Goal: Task Accomplishment & Management: Use online tool/utility

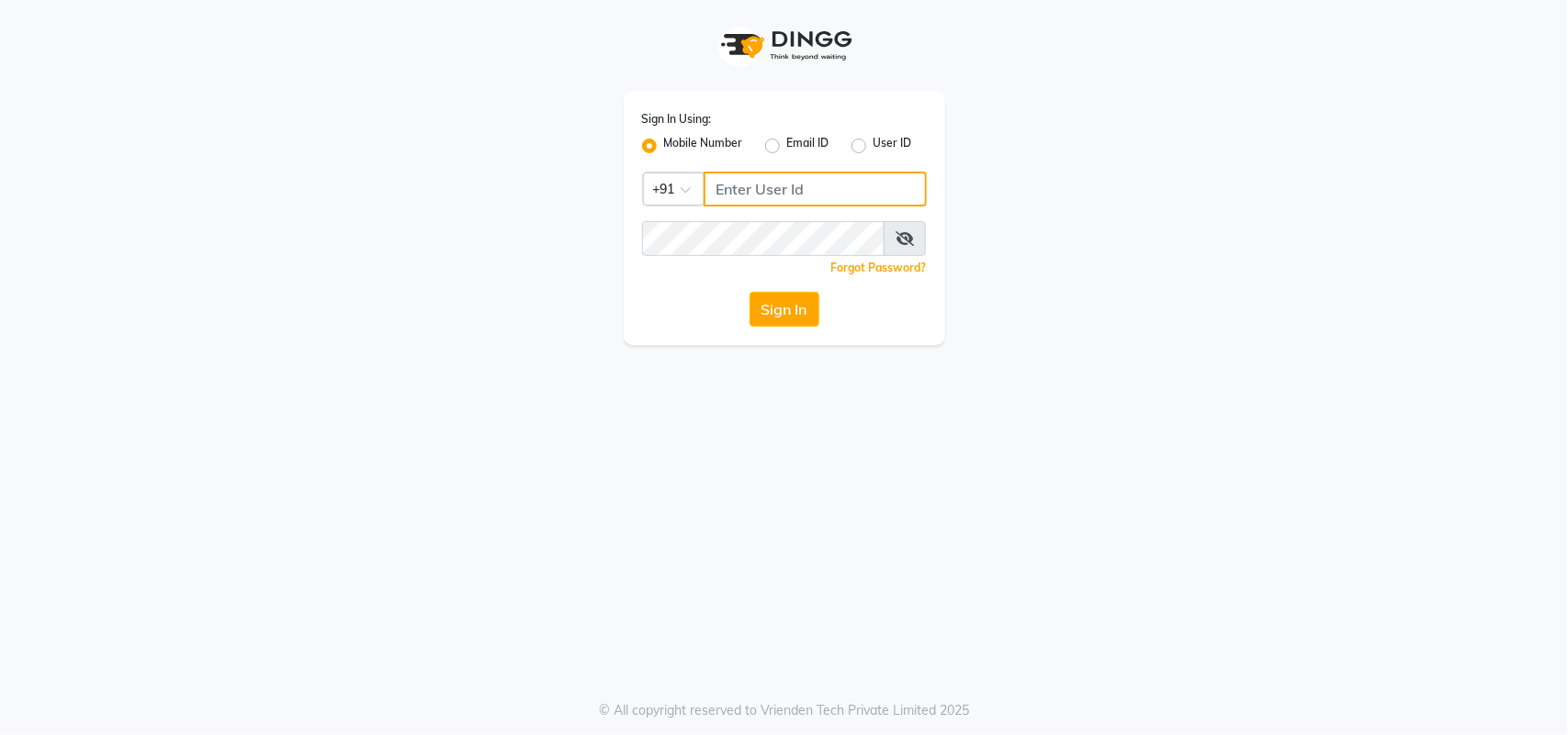
click at [898, 186] on input "Username" at bounding box center [815, 188] width 223 height 35
type input "123456000"
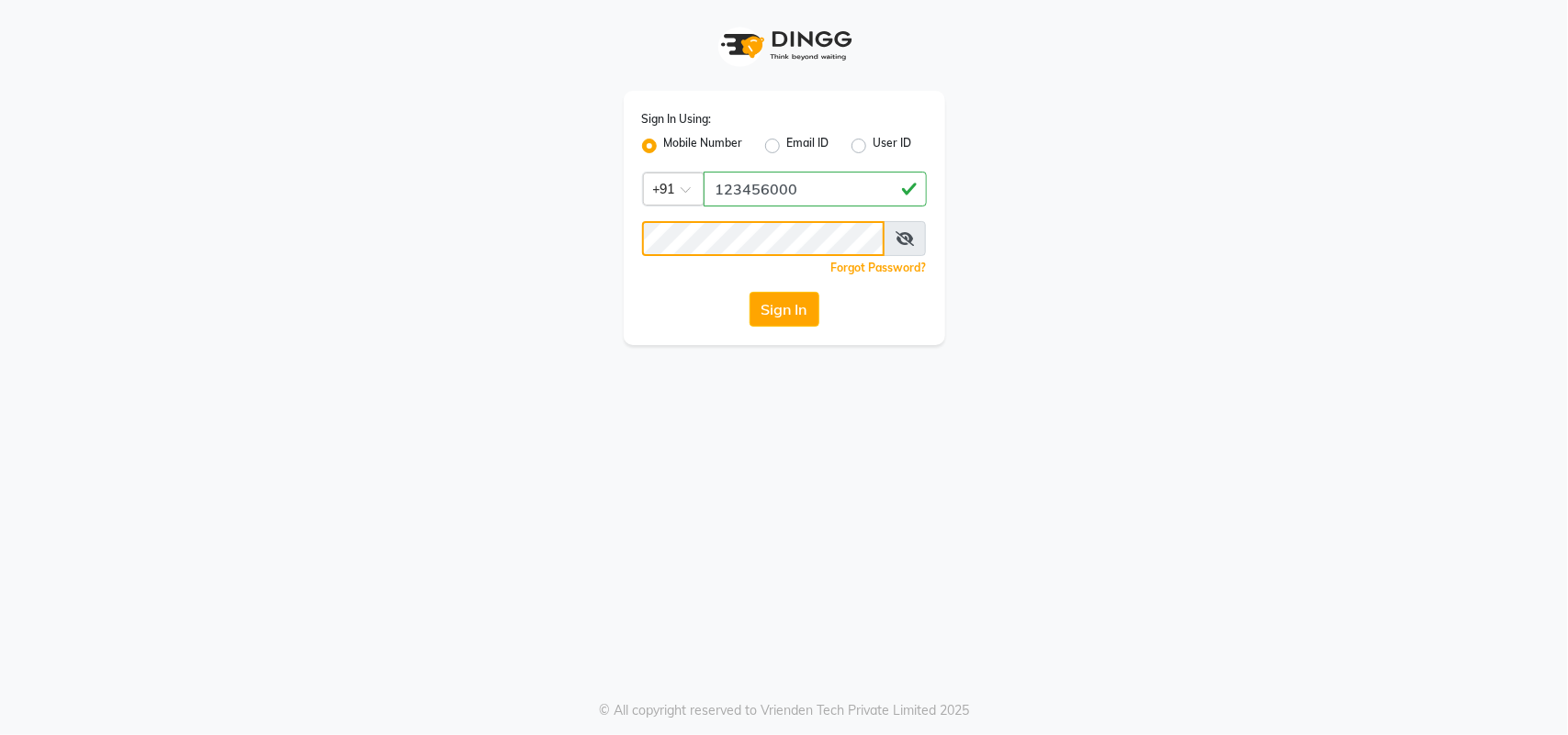
click at [749, 292] on button "Sign In" at bounding box center [784, 309] width 70 height 35
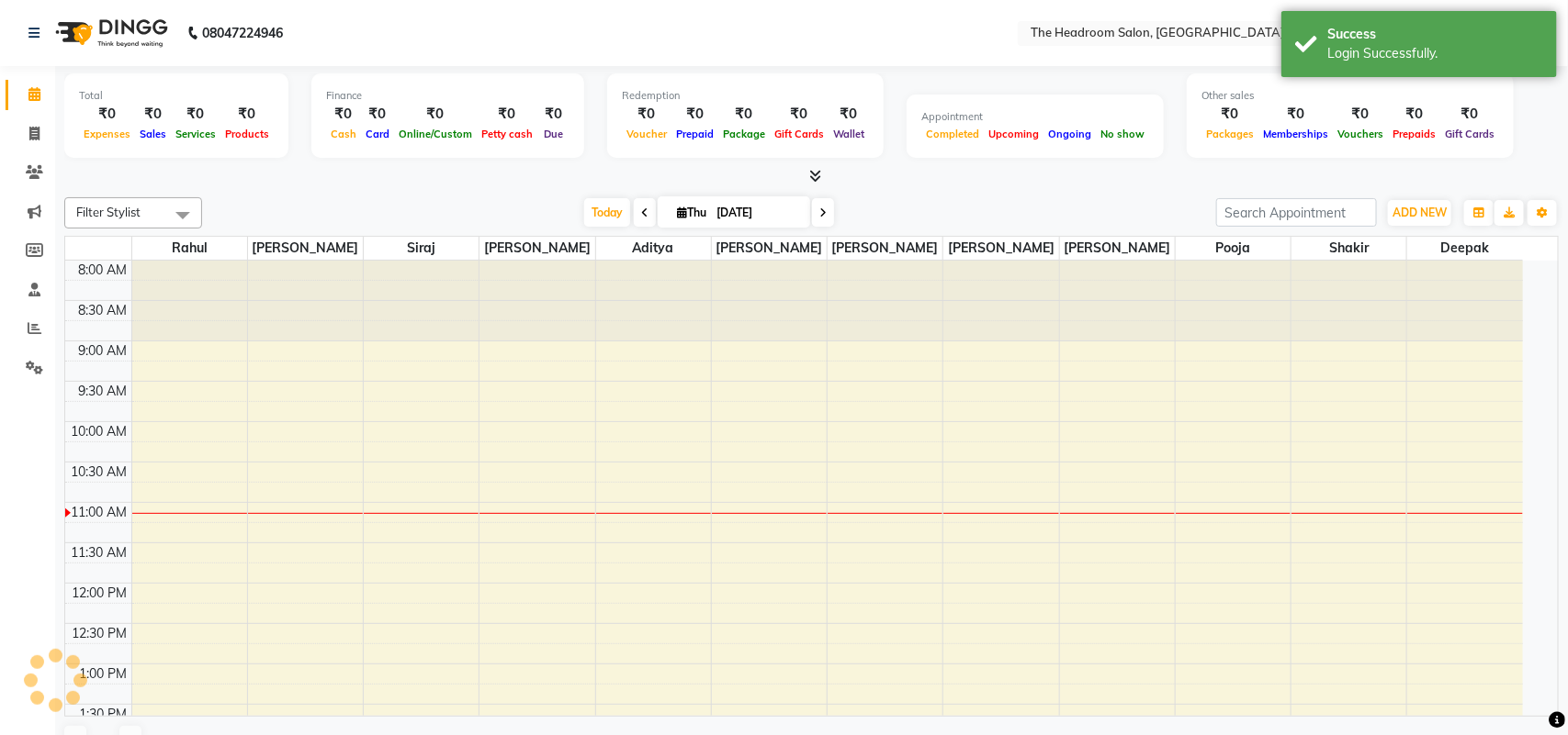
select select "en"
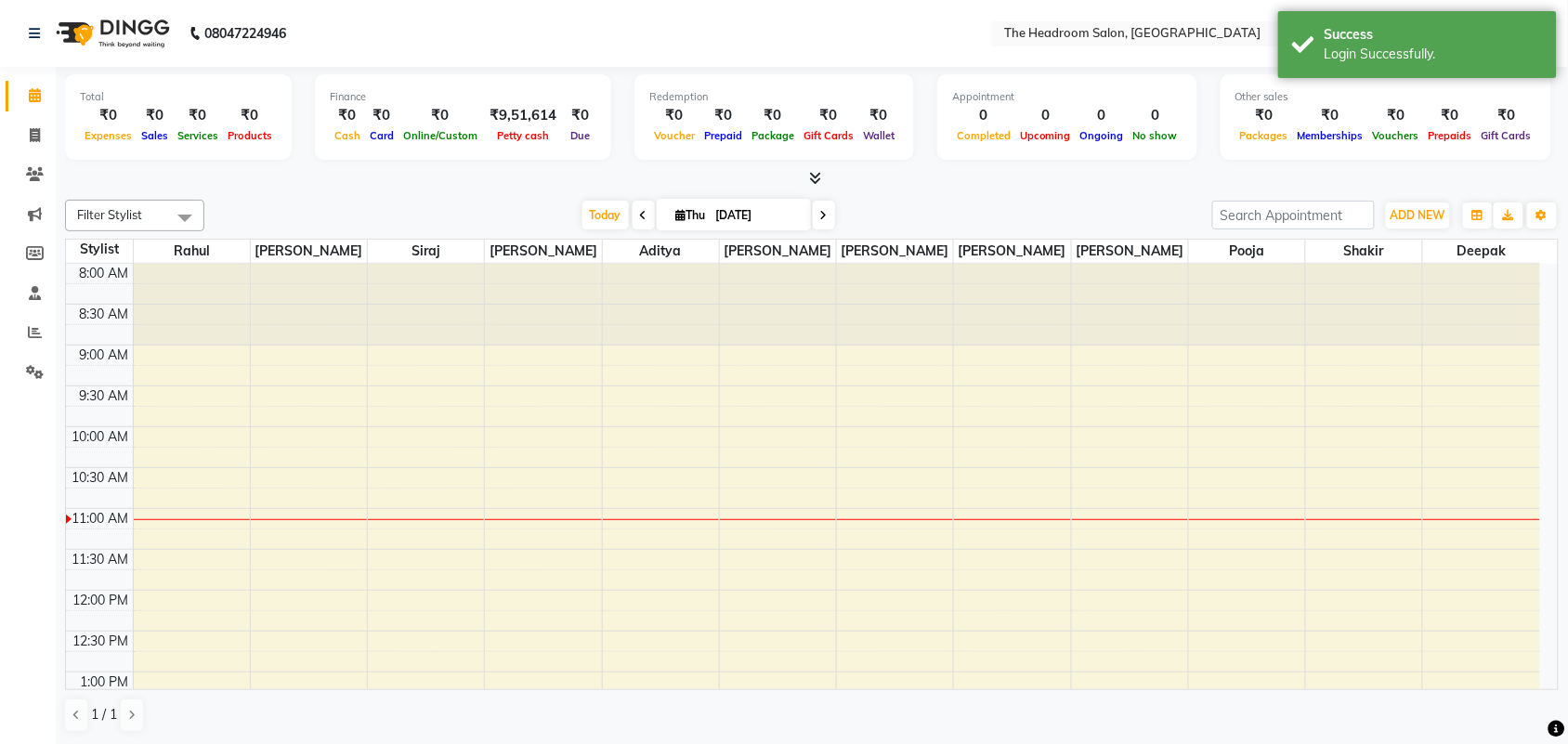
click at [30, 151] on li "Invoice" at bounding box center [27, 136] width 56 height 40
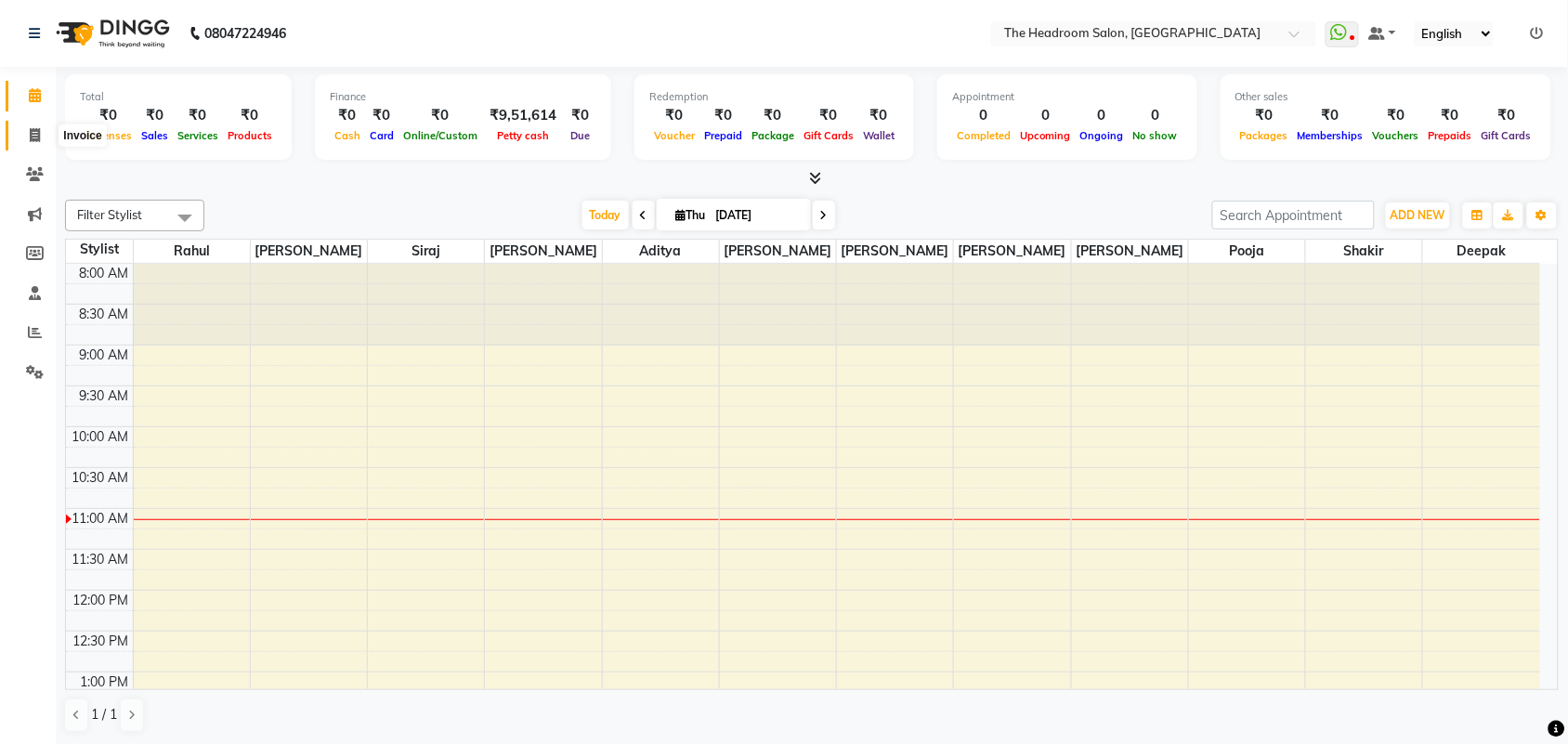
click at [24, 136] on span at bounding box center [35, 136] width 32 height 22
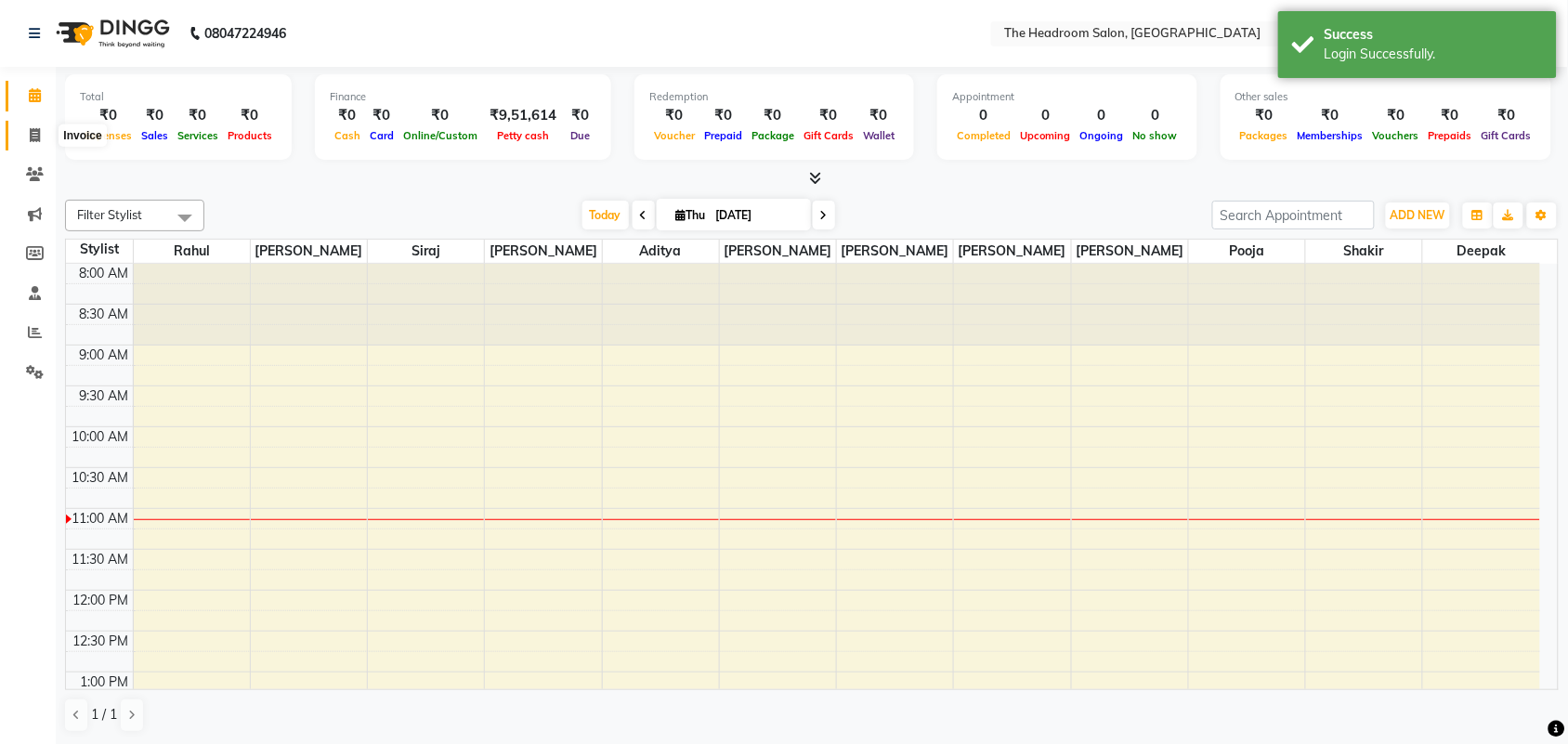
select select "service"
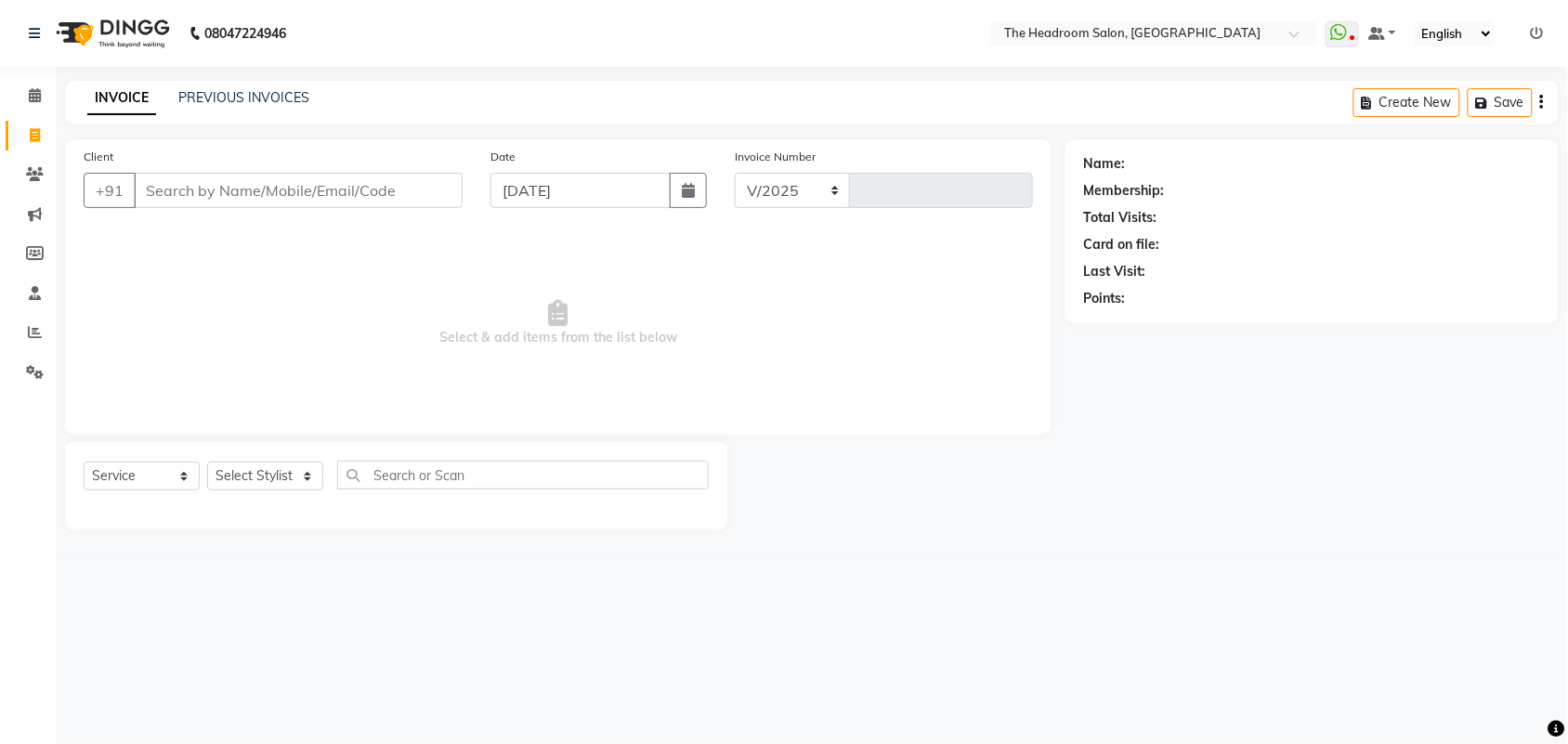
select select "6933"
type input "3300"
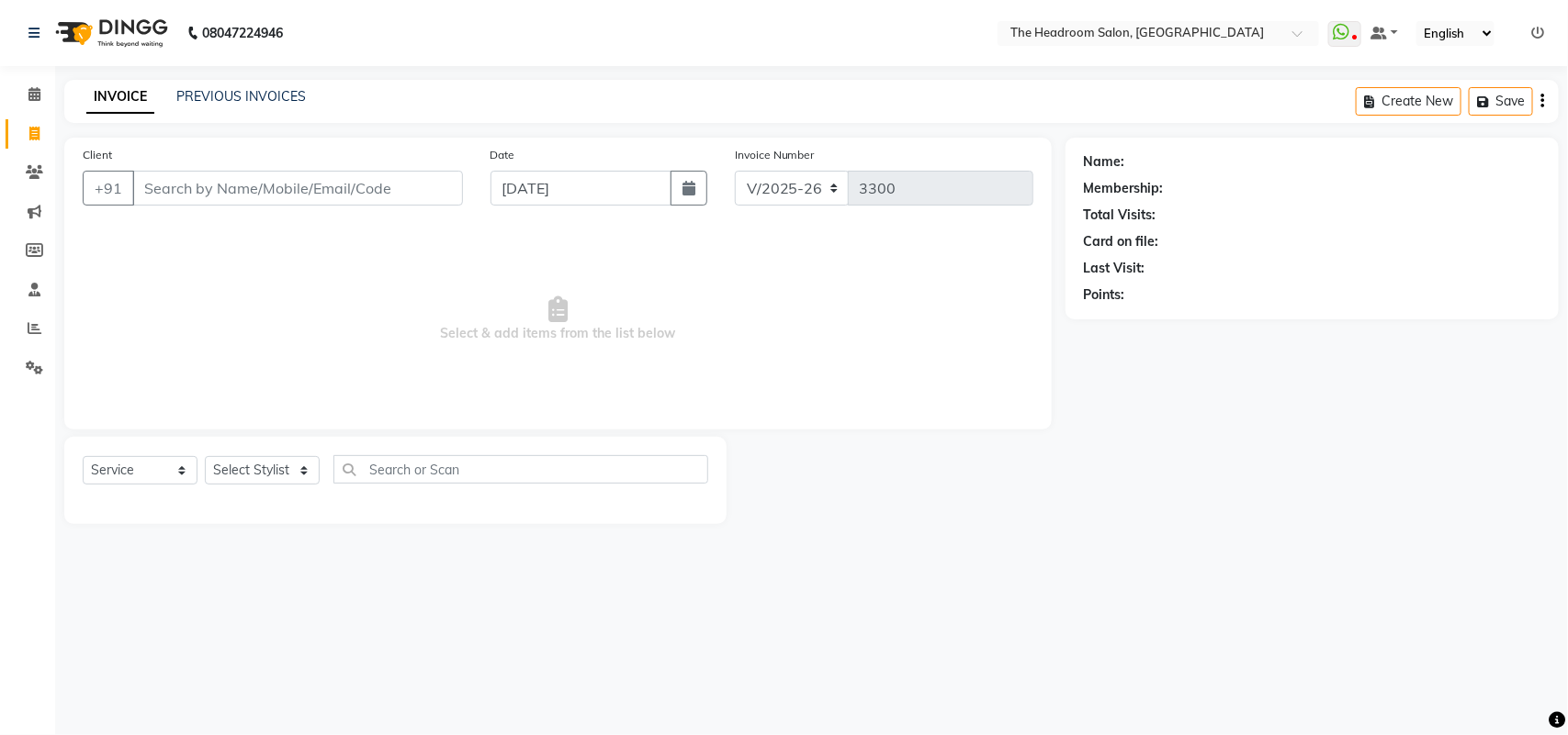
select select "58237"
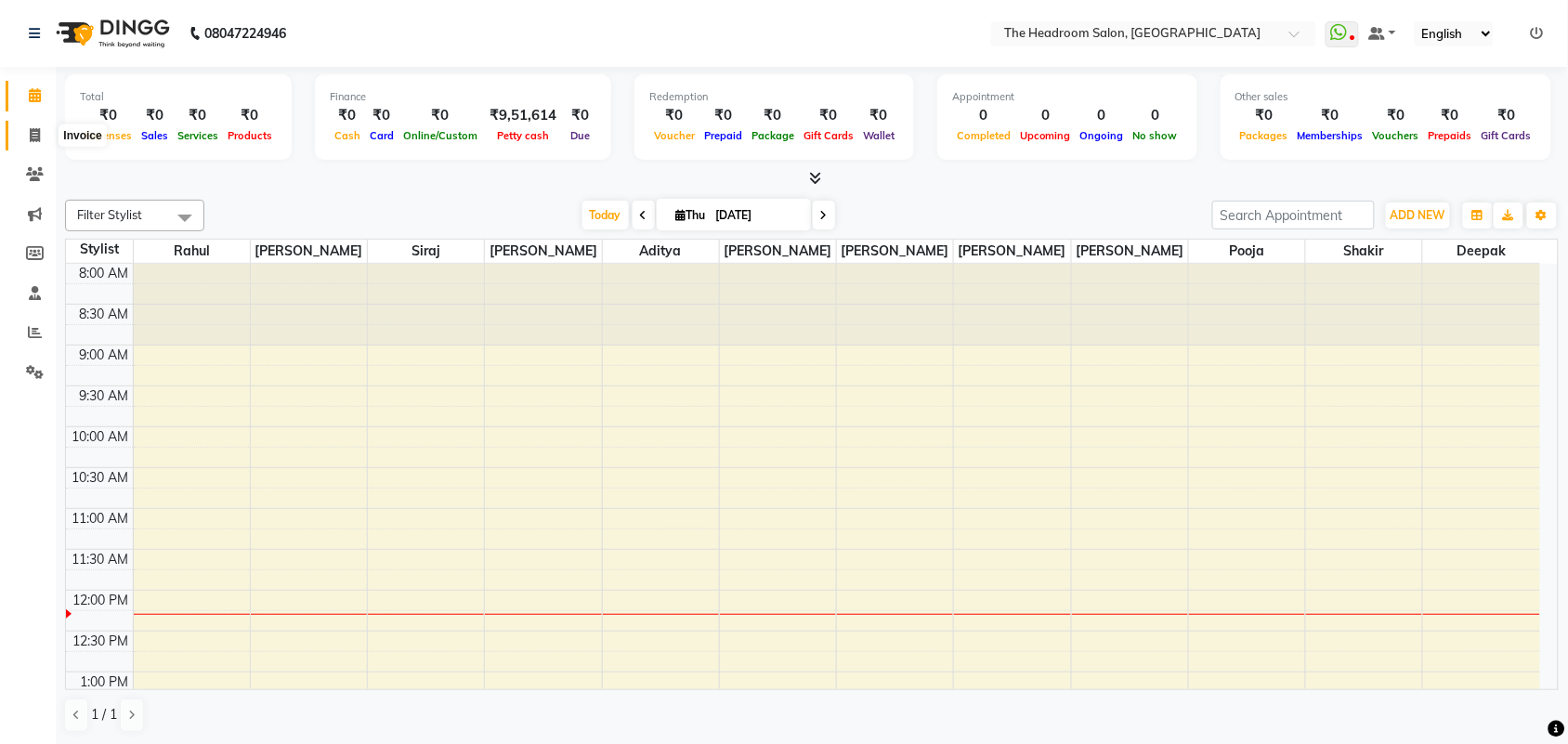
click at [33, 133] on icon at bounding box center [34, 135] width 10 height 14
select select "service"
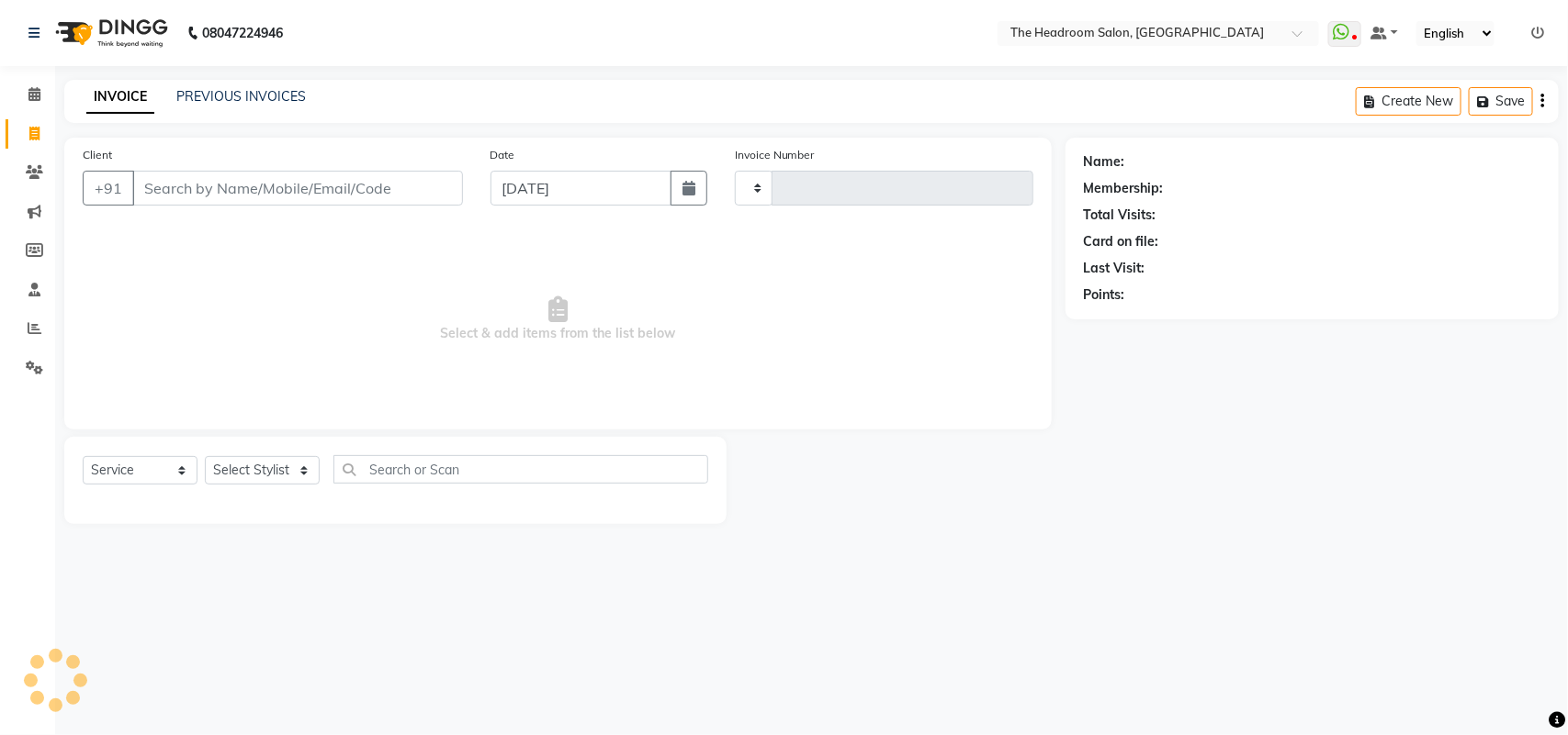
type input "3300"
select select "6933"
select select "58237"
